Goal: Information Seeking & Learning: Learn about a topic

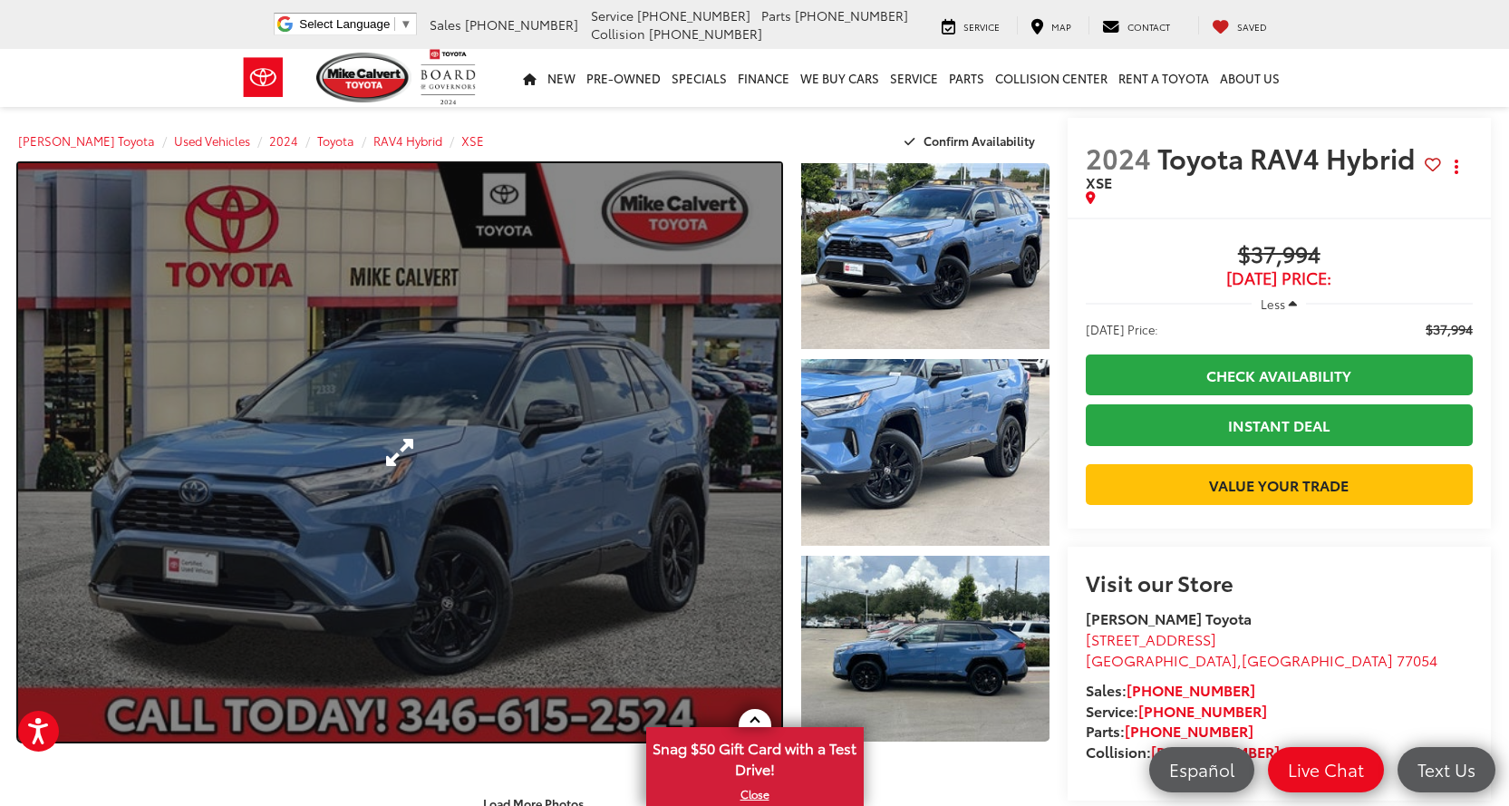
click at [542, 489] on link "Expand Photo 0" at bounding box center [399, 452] width 763 height 578
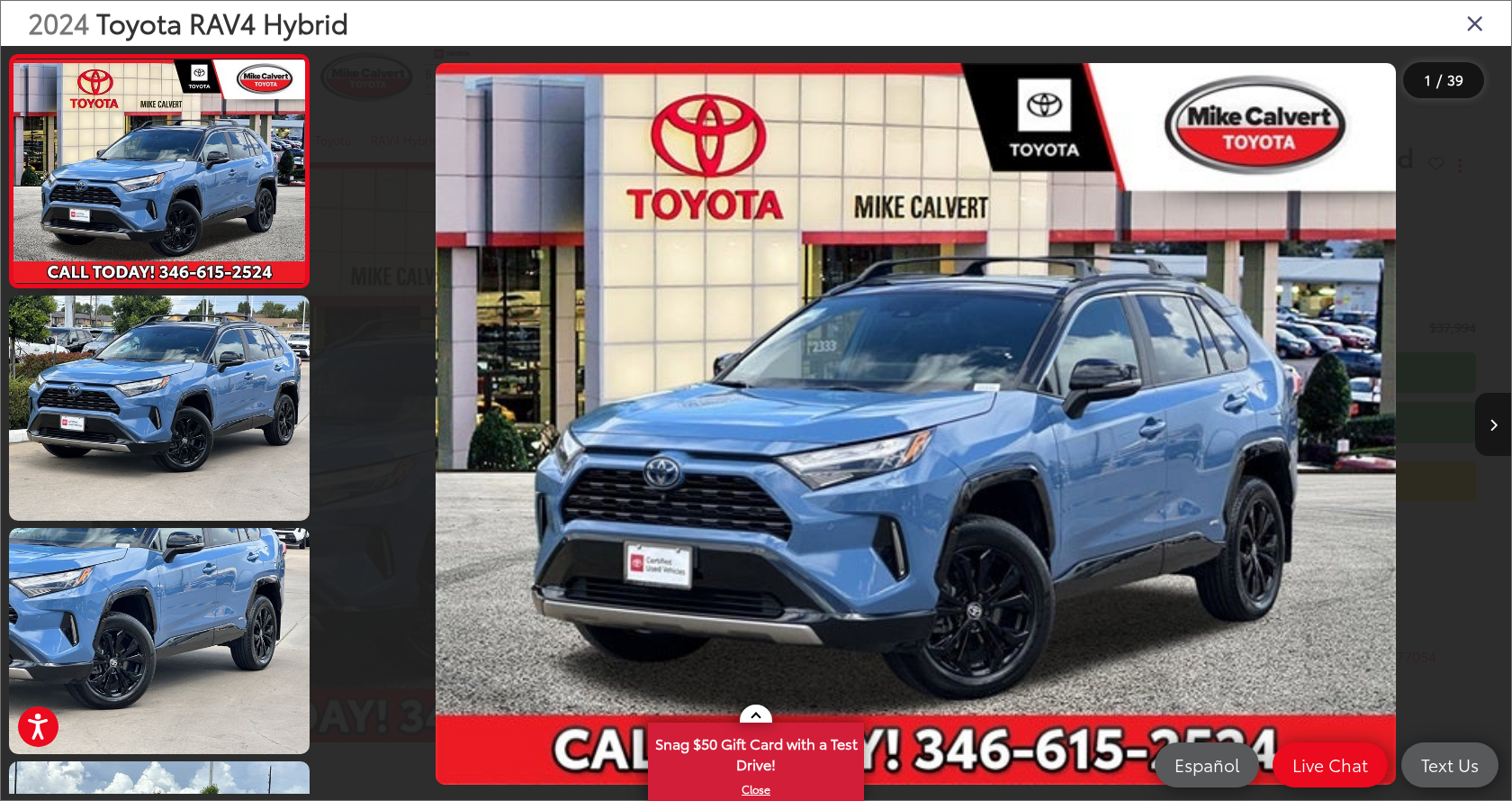
click at [1494, 423] on icon "Next image" at bounding box center [1494, 424] width 8 height 13
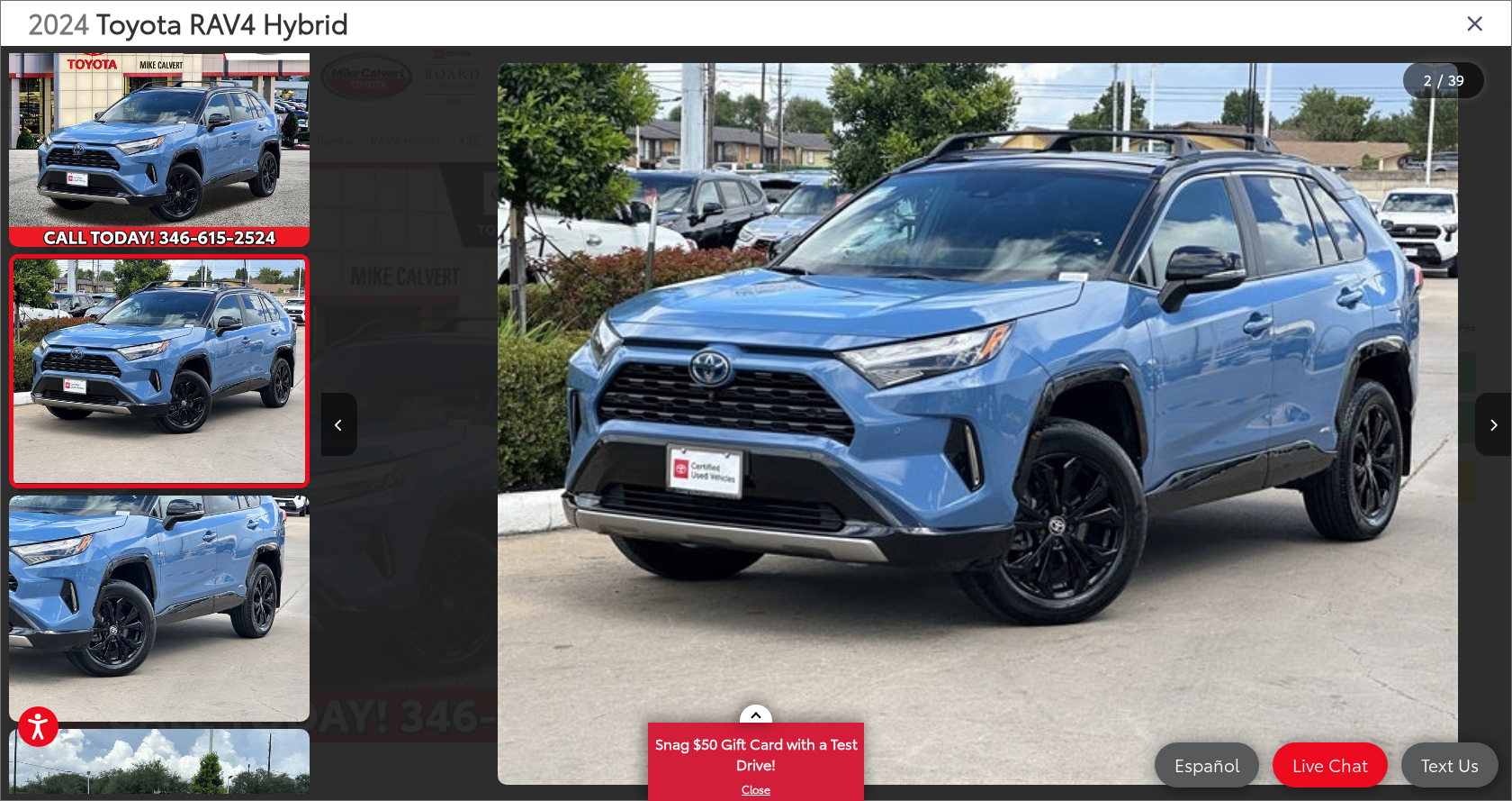
scroll to position [0, 1190]
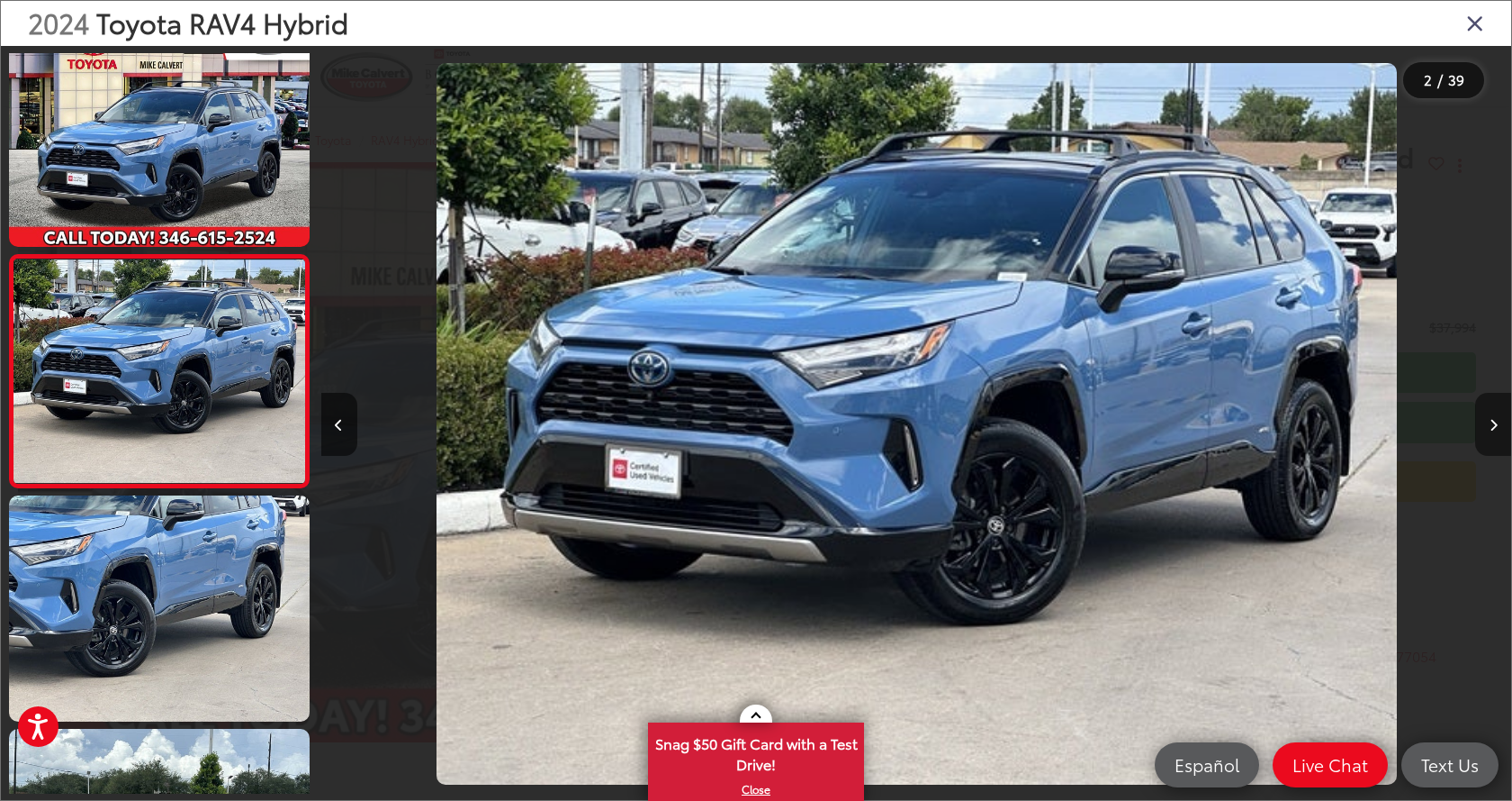
click at [1494, 423] on icon "Next image" at bounding box center [1494, 424] width 8 height 13
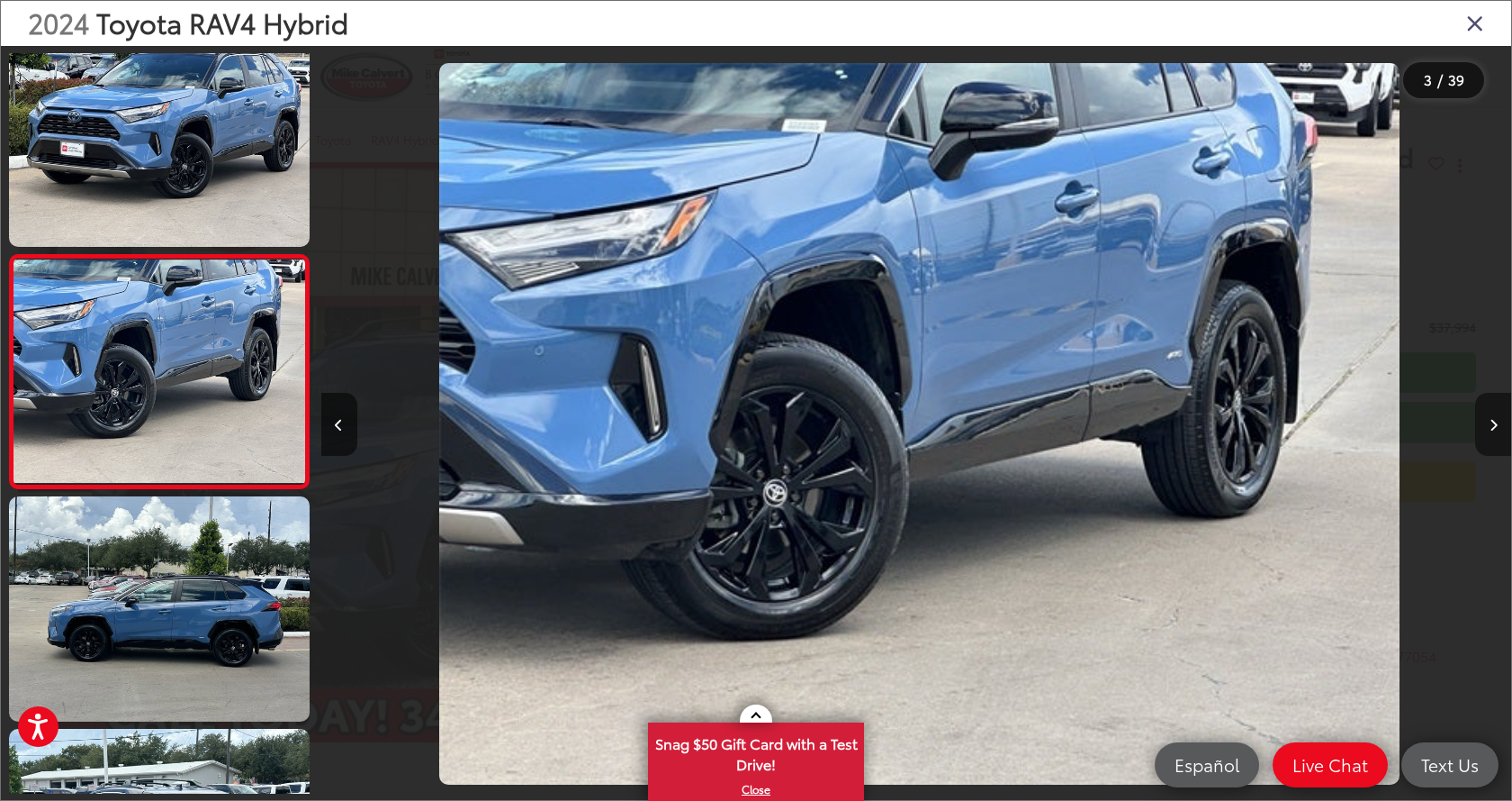
scroll to position [0, 2381]
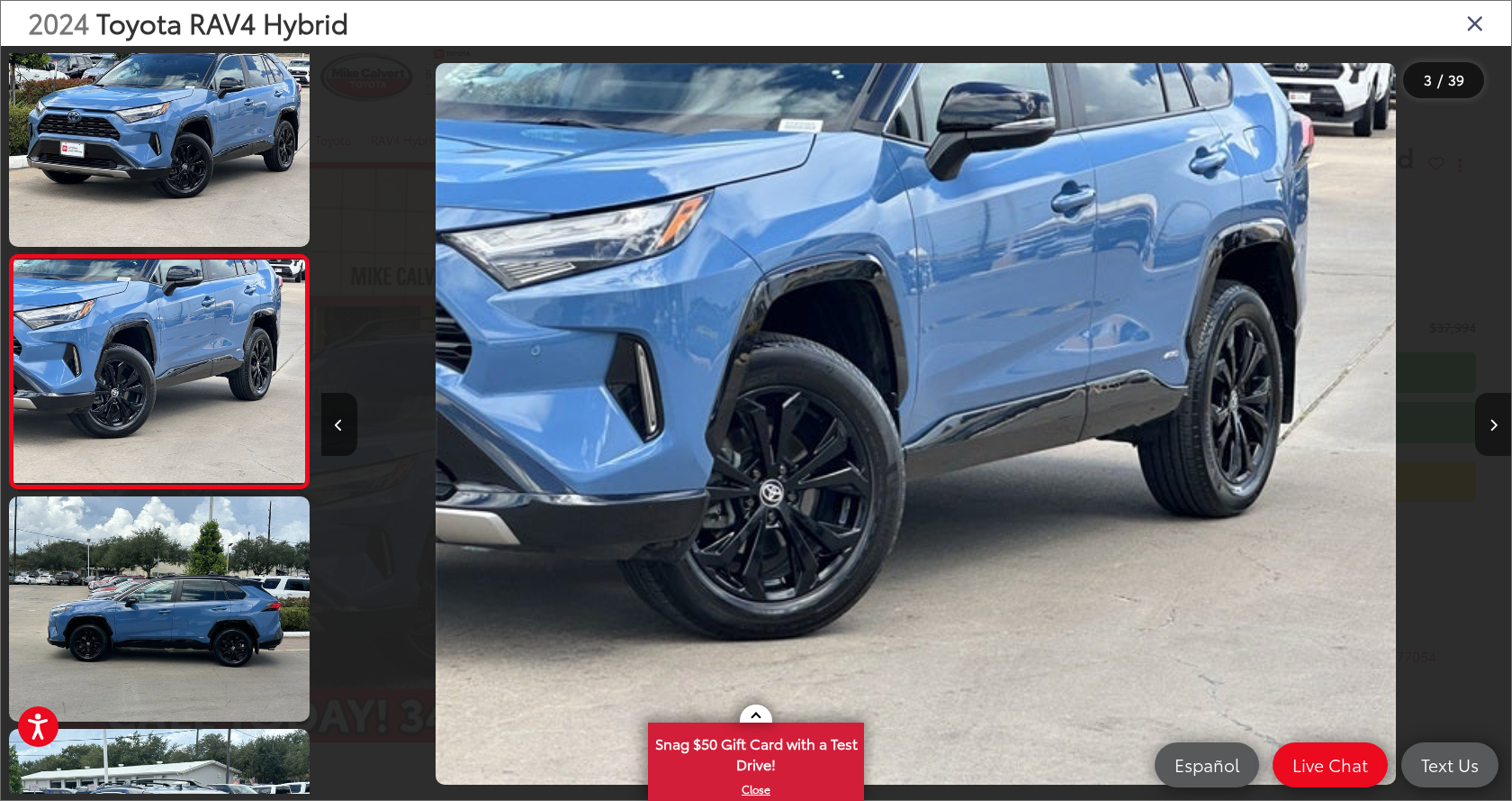
click at [1494, 423] on icon "Next image" at bounding box center [1494, 424] width 8 height 13
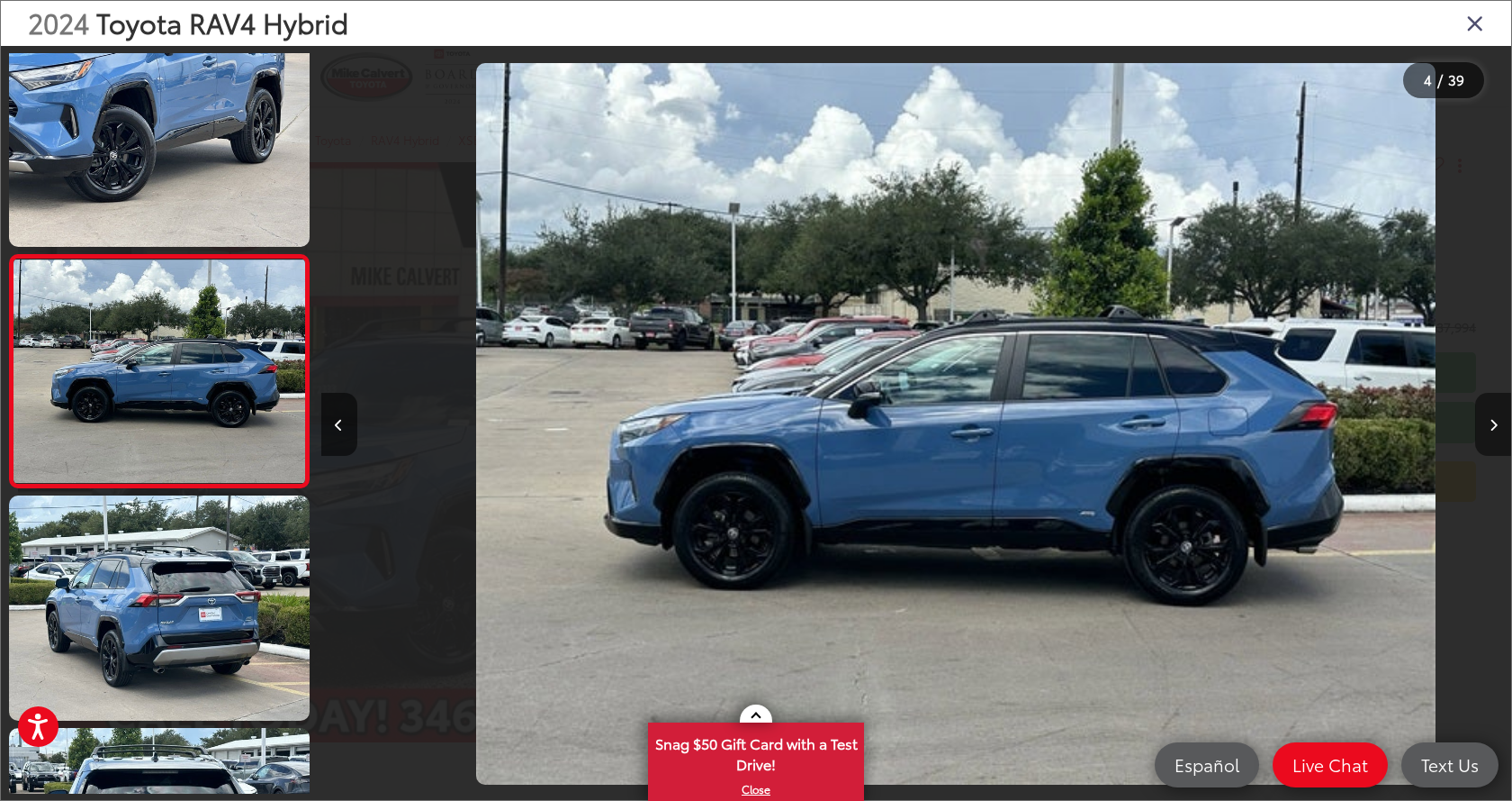
scroll to position [0, 3571]
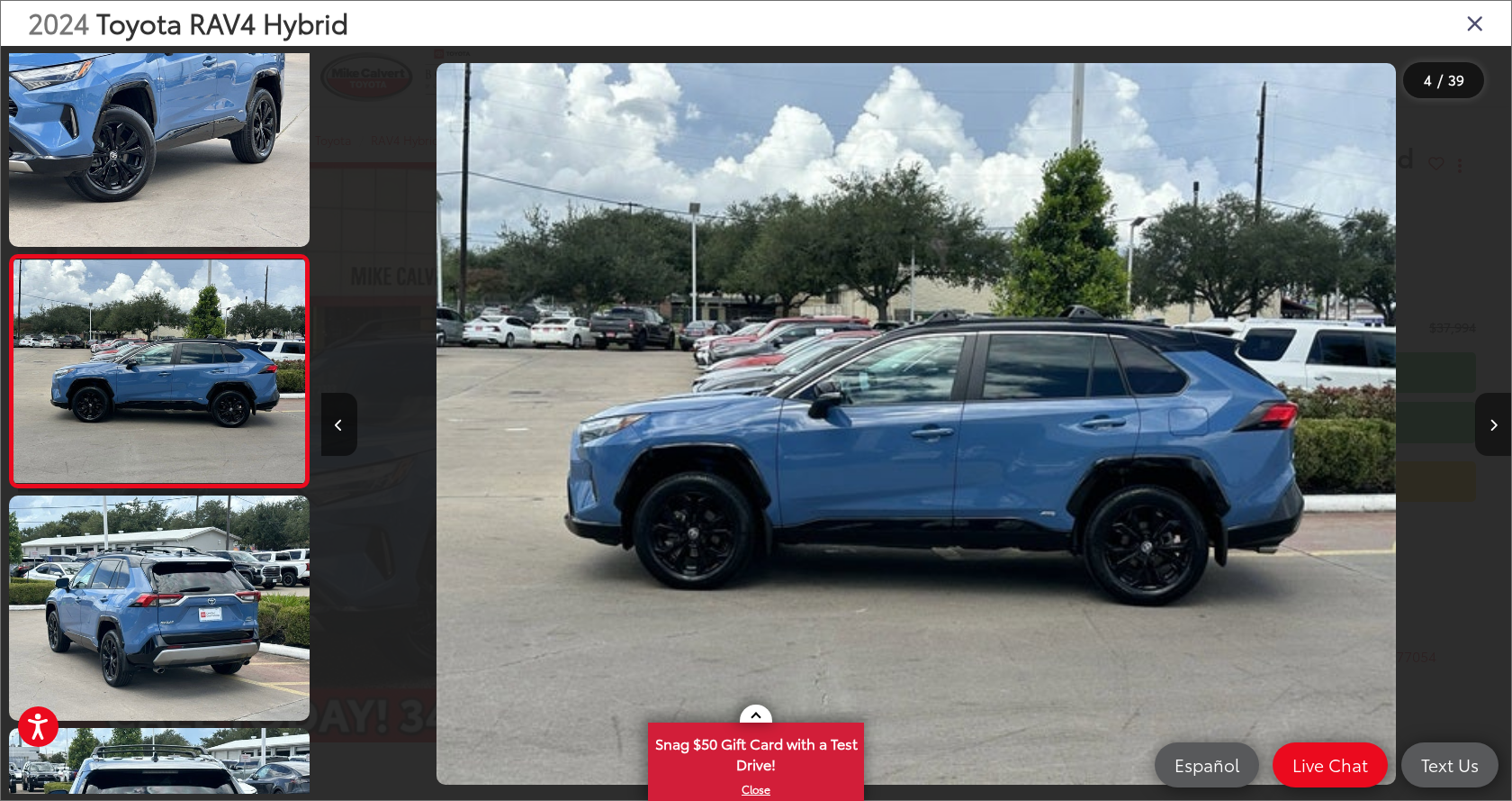
click at [1494, 423] on icon "Next image" at bounding box center [1494, 424] width 8 height 13
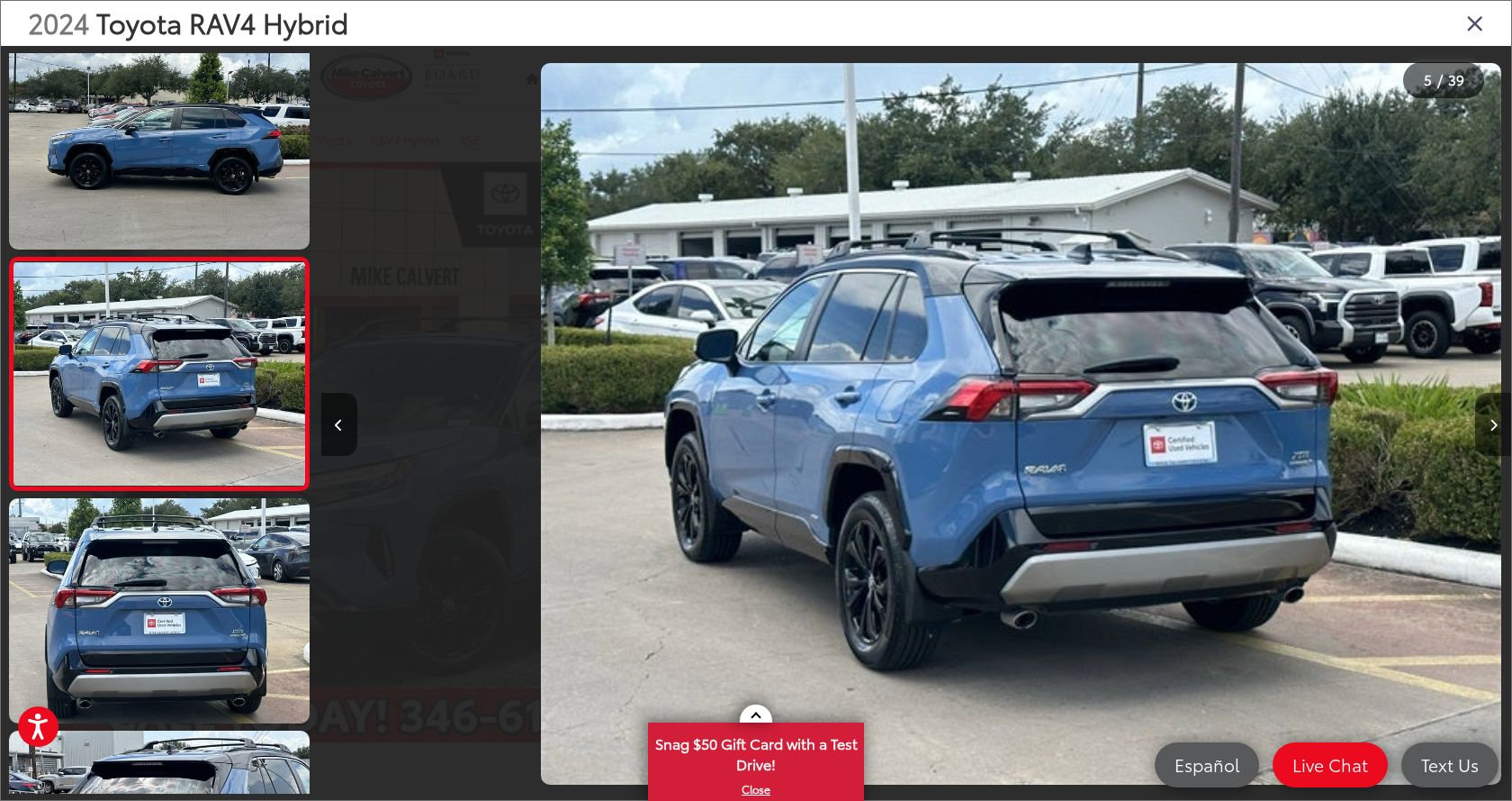
scroll to position [730, 0]
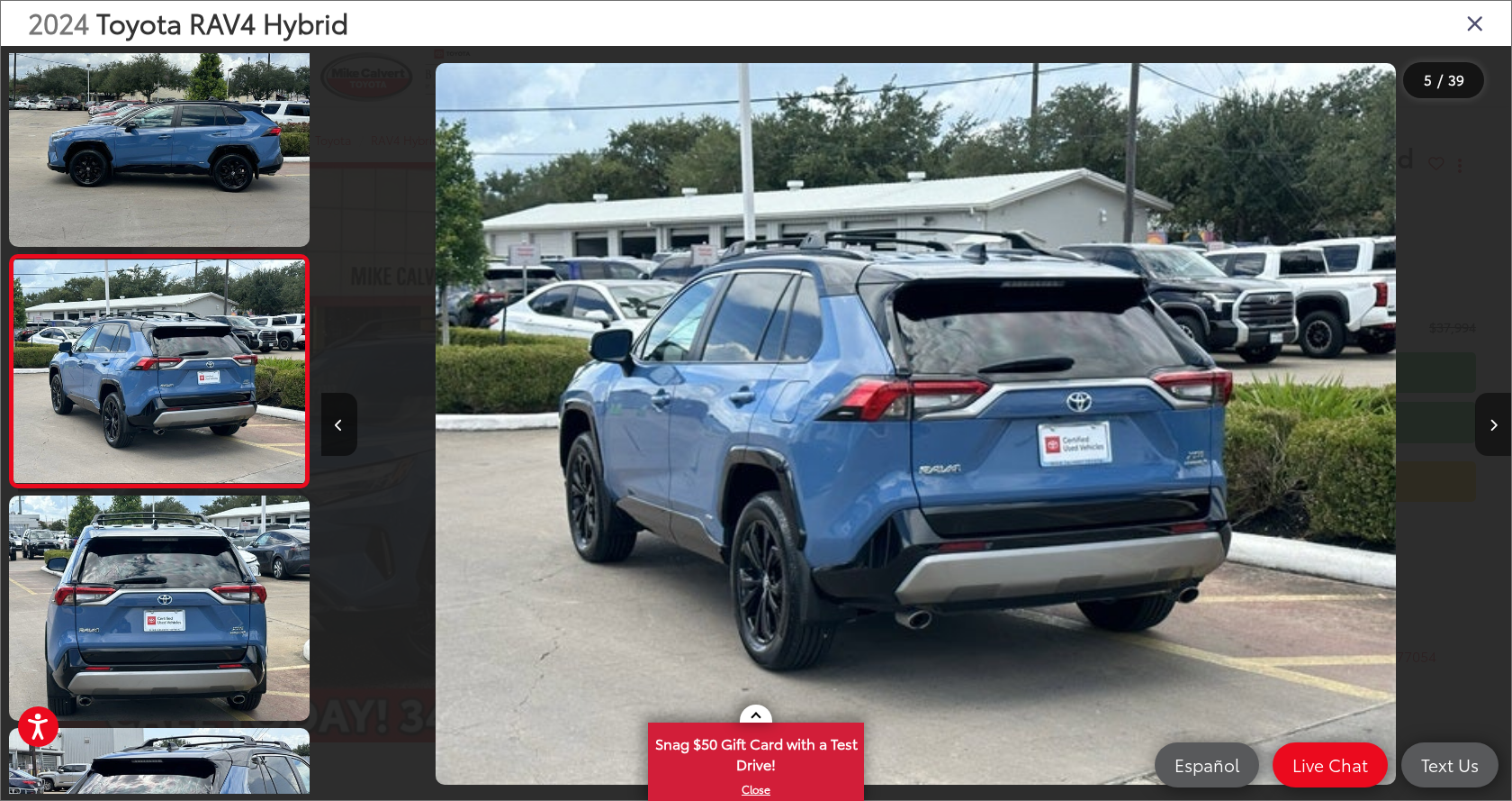
click at [1494, 423] on icon "Next image" at bounding box center [1494, 424] width 8 height 13
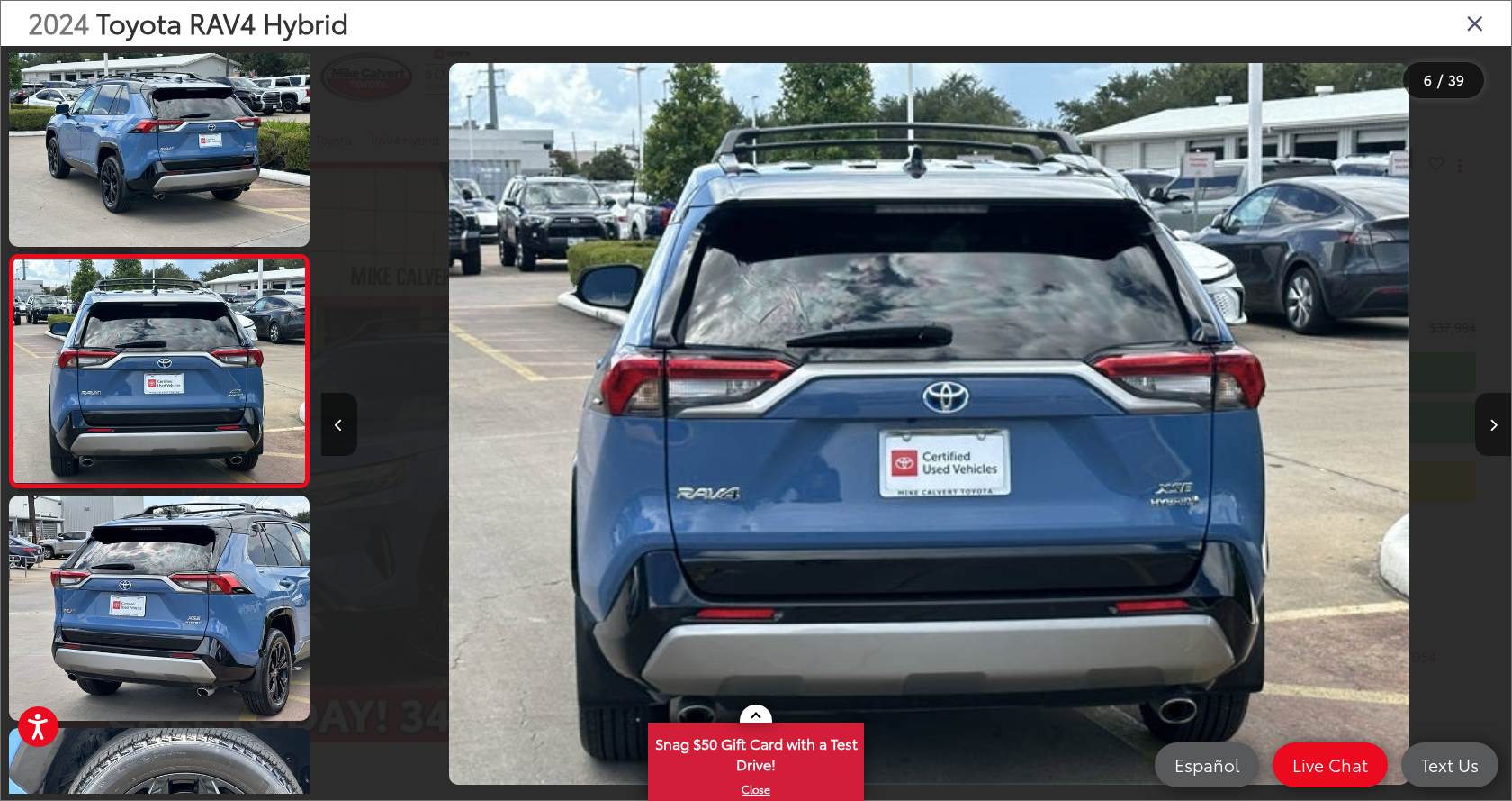
scroll to position [0, 5953]
